Goal: Navigation & Orientation: Find specific page/section

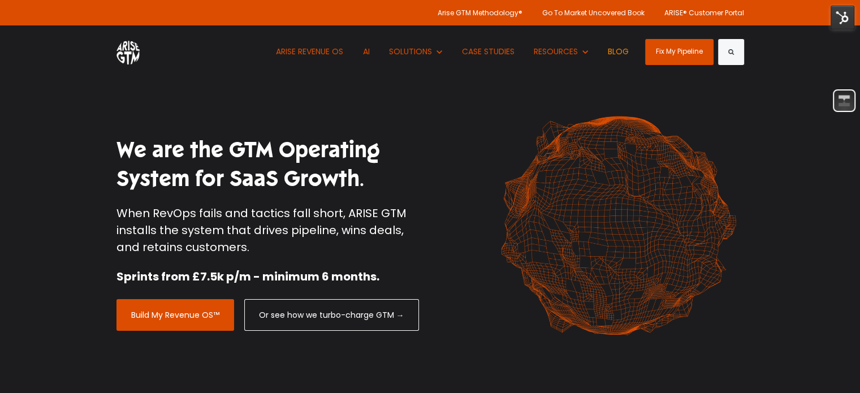
click at [615, 49] on link "BLOG" at bounding box center [619, 51] width 38 height 53
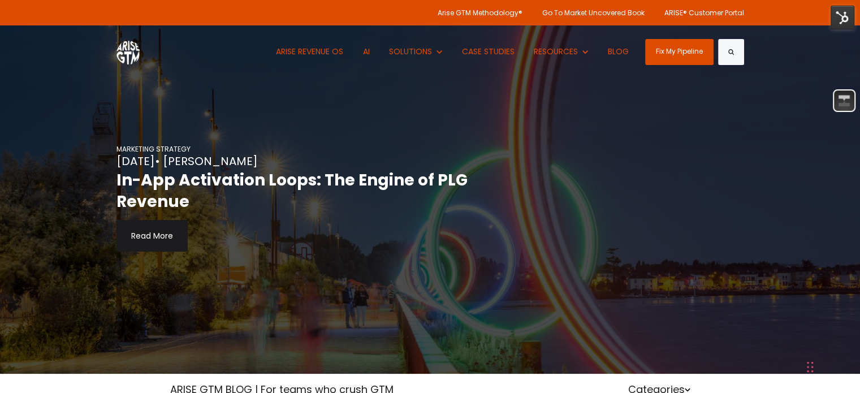
click at [240, 61] on div "ARISE REVENUE OS AI Show submenu for SOLUTIONS SOLUTIONS Show submenu for REVEN…" at bounding box center [431, 51] width 628 height 53
